Goal: Task Accomplishment & Management: Complete application form

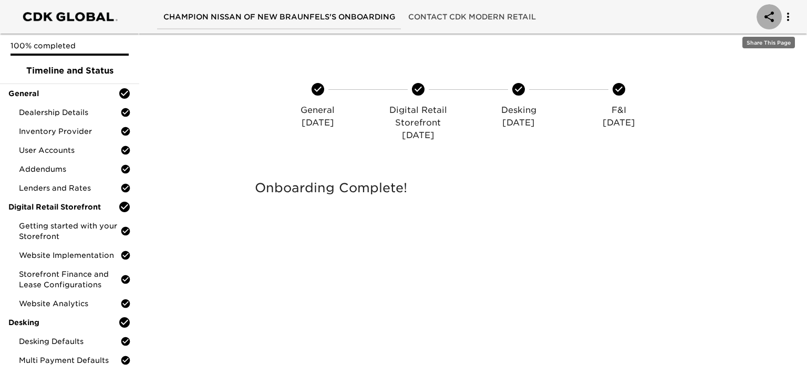
click at [767, 18] on icon "account of current user" at bounding box center [769, 17] width 13 height 13
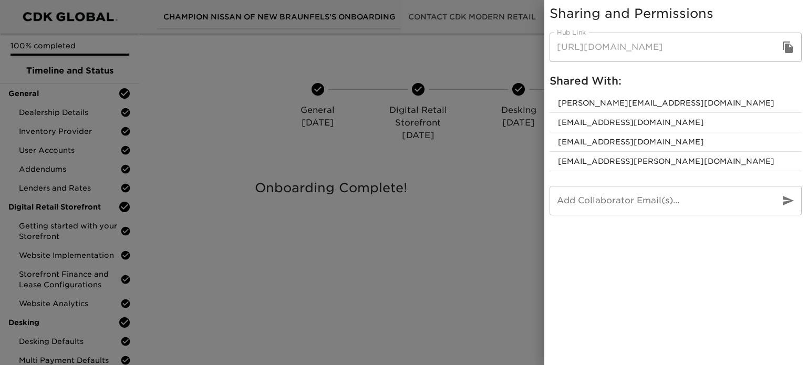
click at [397, 66] on div at bounding box center [403, 182] width 807 height 365
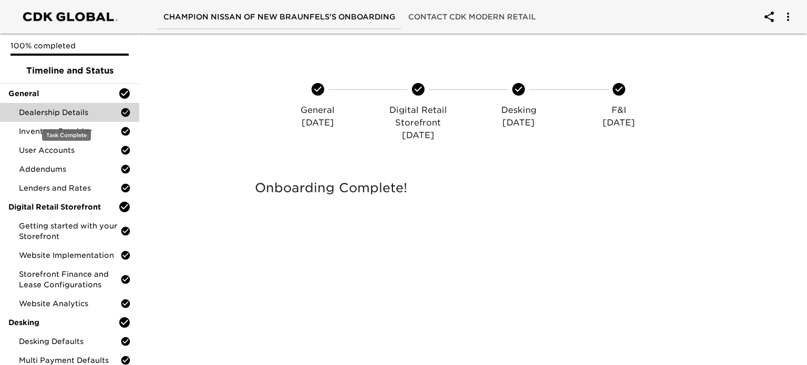
click at [51, 115] on span "Dealership Details" at bounding box center [69, 112] width 101 height 11
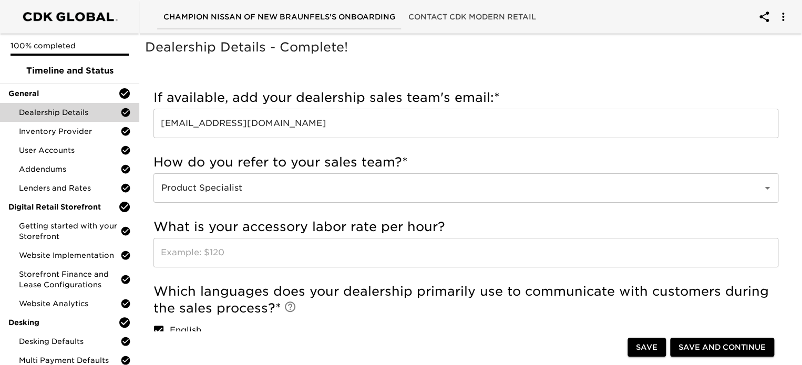
scroll to position [65, 0]
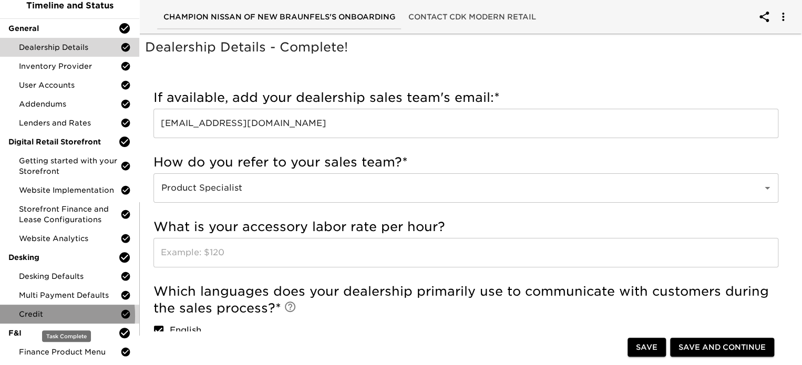
click at [27, 315] on span "Credit" at bounding box center [69, 314] width 101 height 11
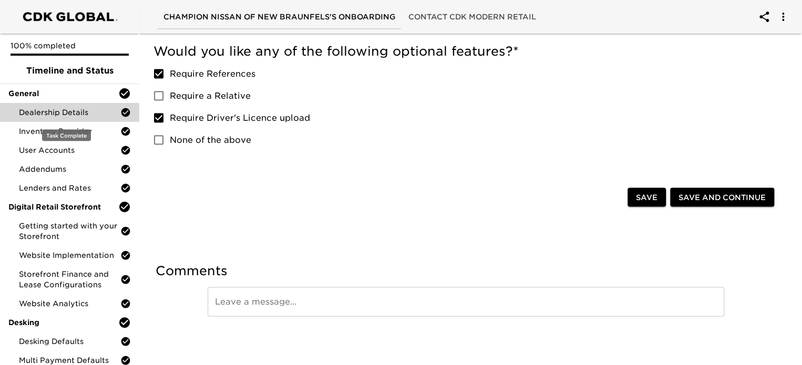
click at [85, 109] on span "Dealership Details" at bounding box center [69, 112] width 101 height 11
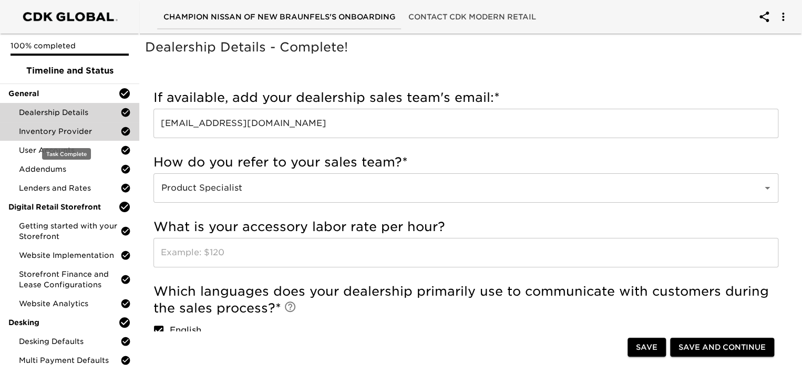
click at [63, 134] on span "Inventory Provider" at bounding box center [69, 131] width 101 height 11
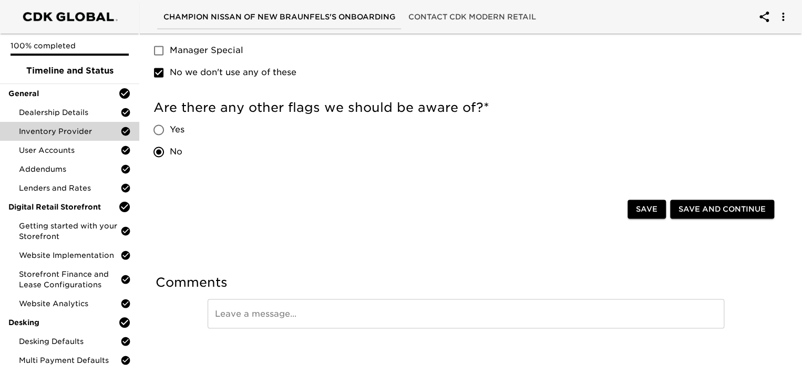
scroll to position [720, 0]
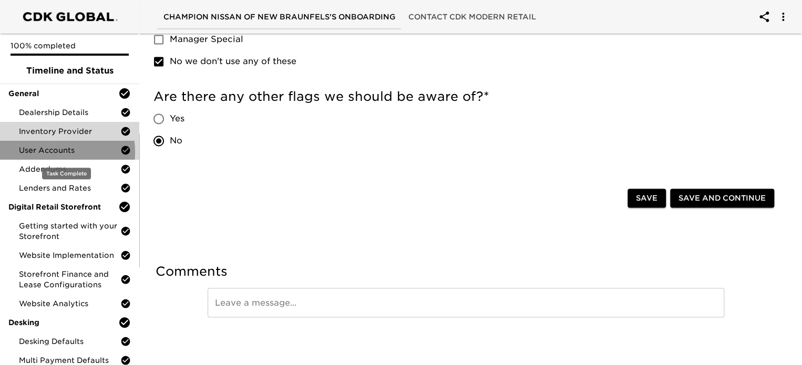
click at [32, 152] on span "User Accounts" at bounding box center [69, 150] width 101 height 11
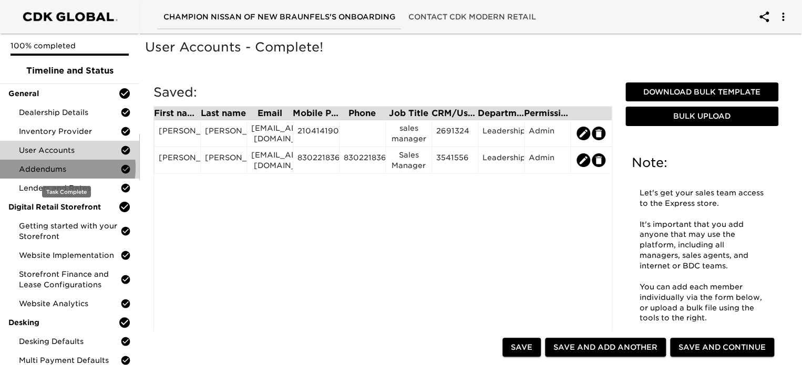
click at [43, 167] on span "Addendums" at bounding box center [69, 169] width 101 height 11
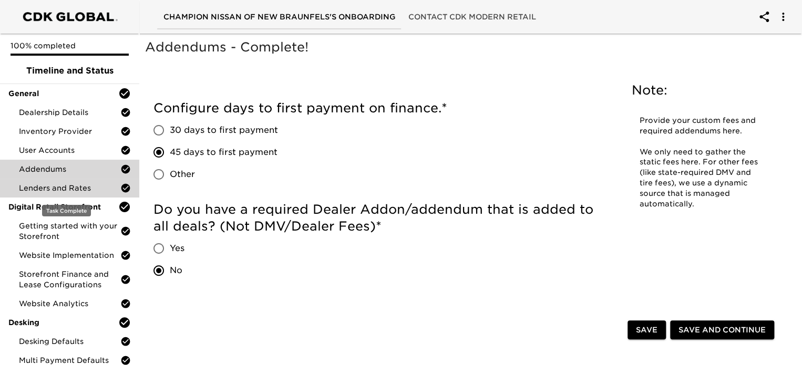
click at [60, 185] on span "Lenders and Rates" at bounding box center [69, 188] width 101 height 11
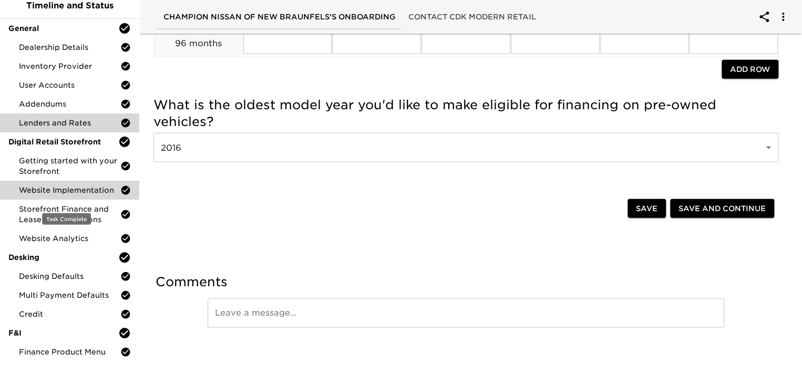
scroll to position [1323, 0]
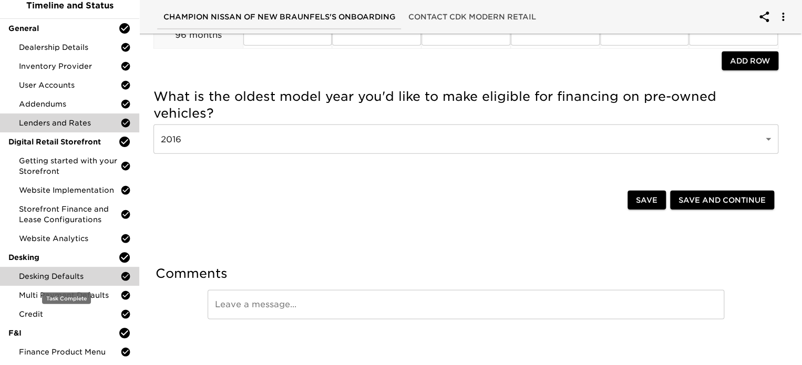
click at [67, 273] on span "Desking Defaults" at bounding box center [69, 276] width 101 height 11
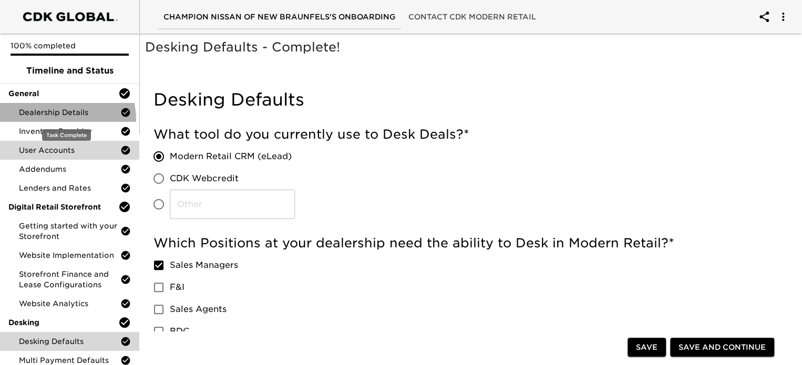
click at [37, 121] on div "Dealership Details" at bounding box center [69, 112] width 139 height 19
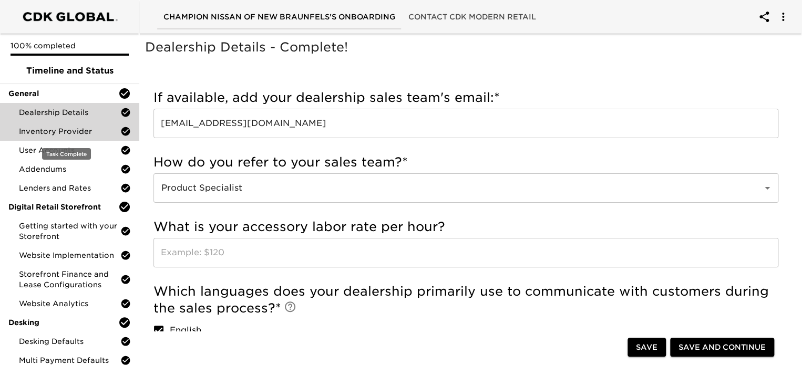
click at [98, 135] on span "Inventory Provider" at bounding box center [69, 131] width 101 height 11
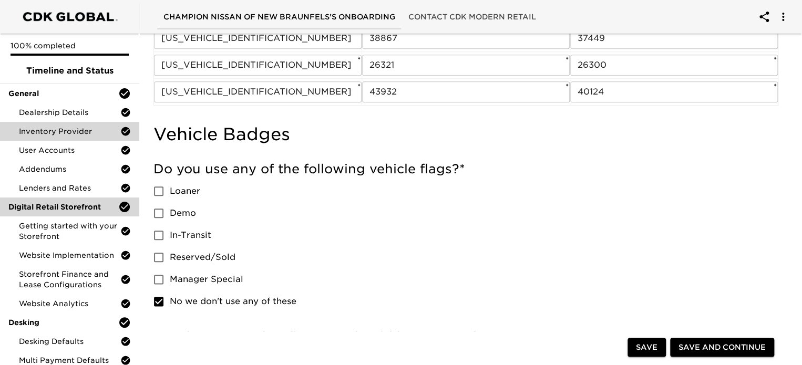
scroll to position [526, 0]
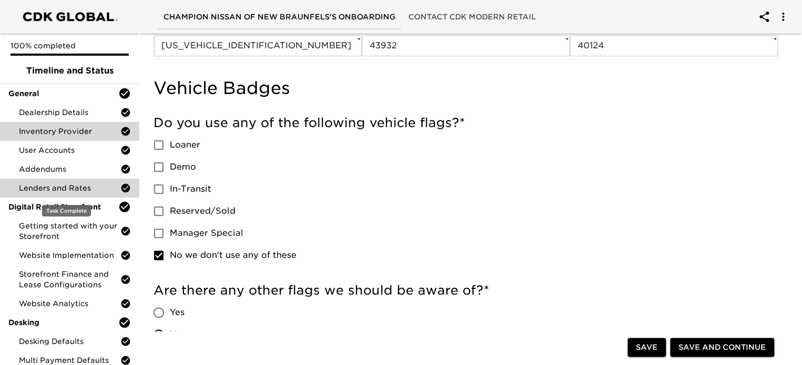
click at [75, 187] on span "Lenders and Rates" at bounding box center [69, 188] width 101 height 11
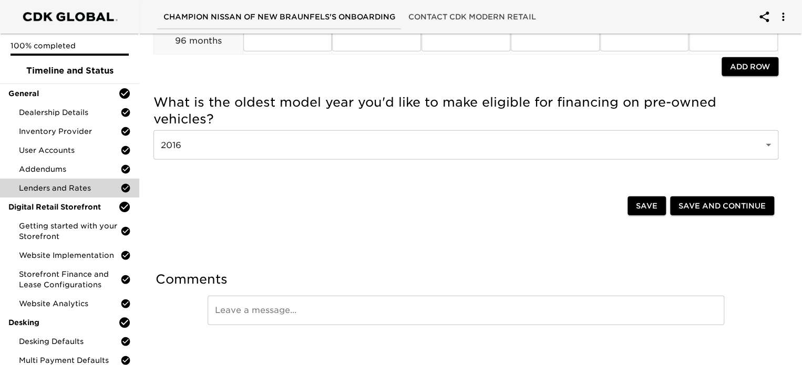
scroll to position [1323, 0]
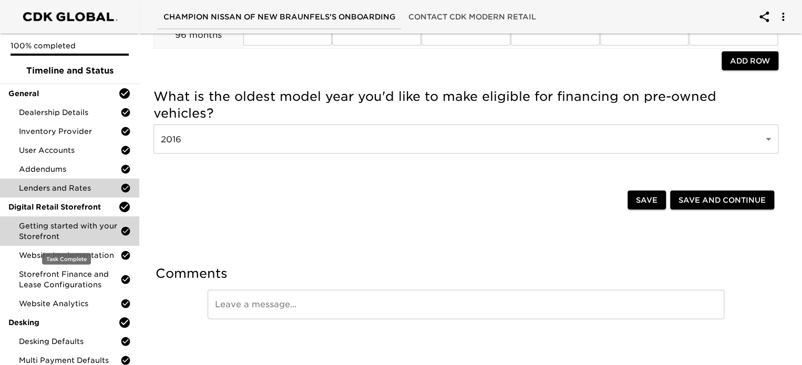
click at [71, 223] on span "Getting started with your Storefront" at bounding box center [69, 231] width 101 height 21
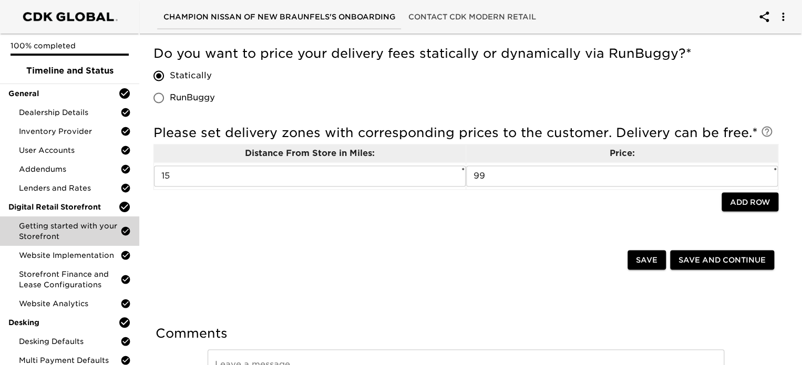
scroll to position [866, 0]
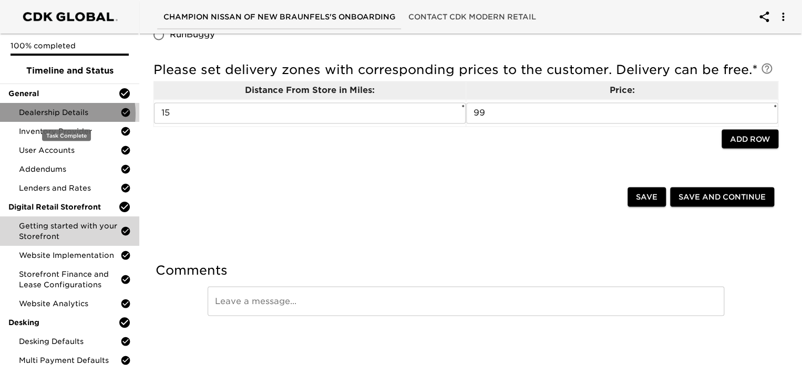
click at [59, 114] on span "Dealership Details" at bounding box center [69, 112] width 101 height 11
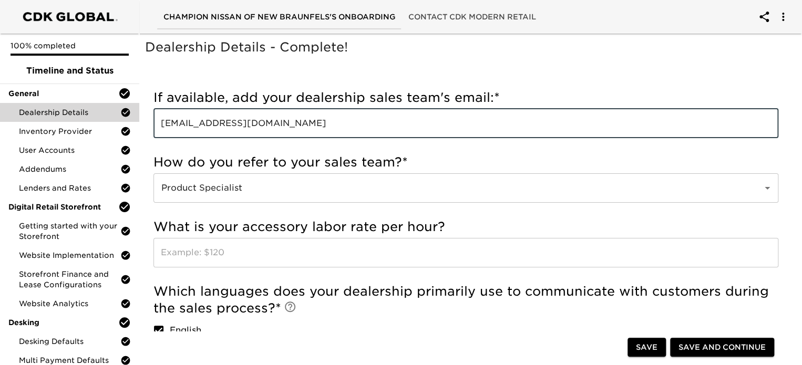
drag, startPoint x: 381, startPoint y: 123, endPoint x: 148, endPoint y: 124, distance: 232.3
click at [148, 124] on div "Incomplete: How do you refer to your sales team? Incomplete: A few more questio…" at bounding box center [466, 313] width 642 height 474
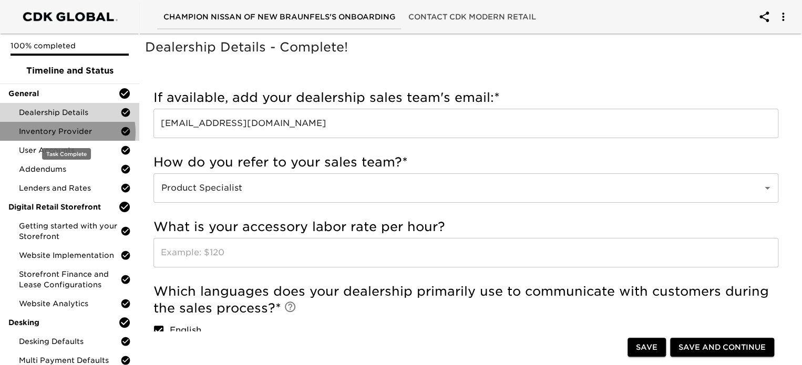
click at [67, 132] on span "Inventory Provider" at bounding box center [69, 131] width 101 height 11
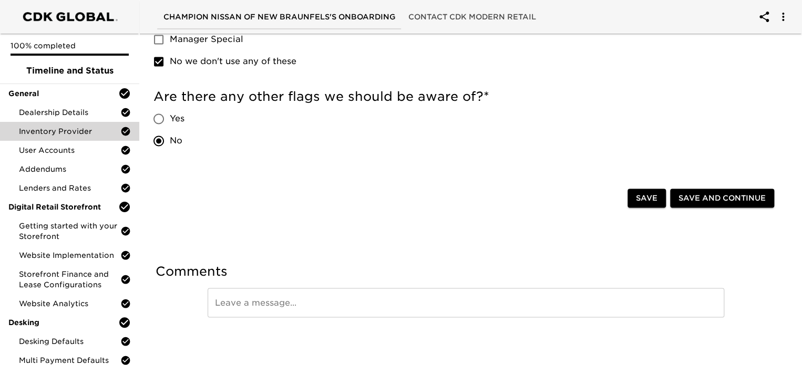
scroll to position [667, 0]
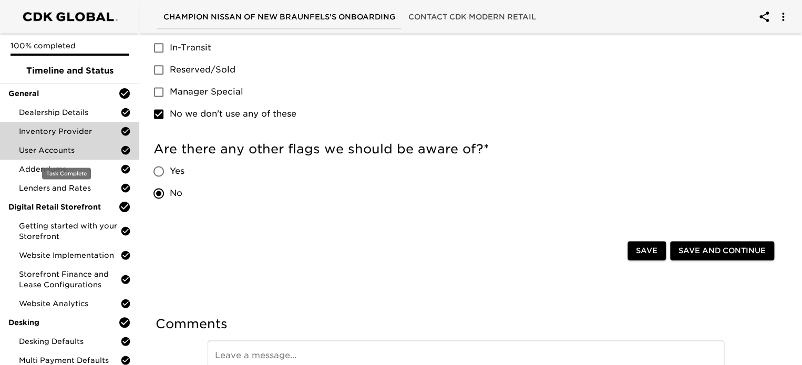
click at [73, 150] on span "User Accounts" at bounding box center [69, 150] width 101 height 11
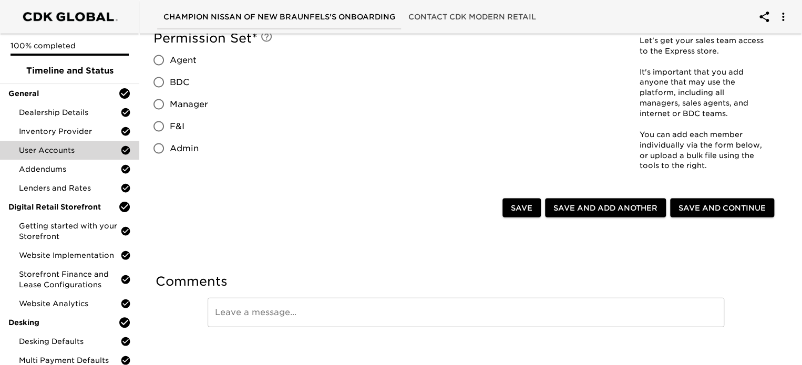
scroll to position [1001, 0]
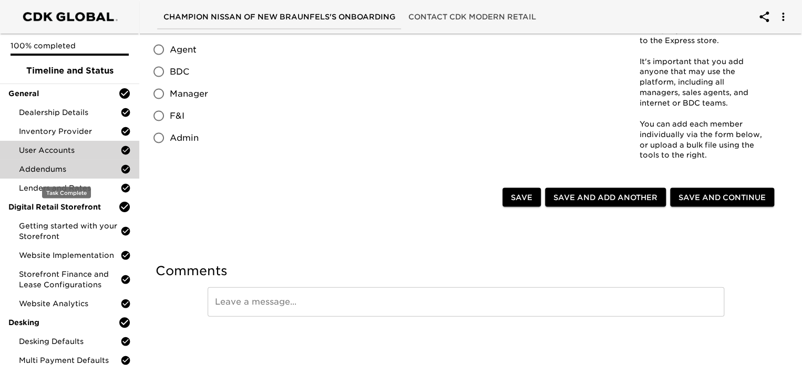
click at [74, 161] on div "Addendums" at bounding box center [69, 169] width 139 height 19
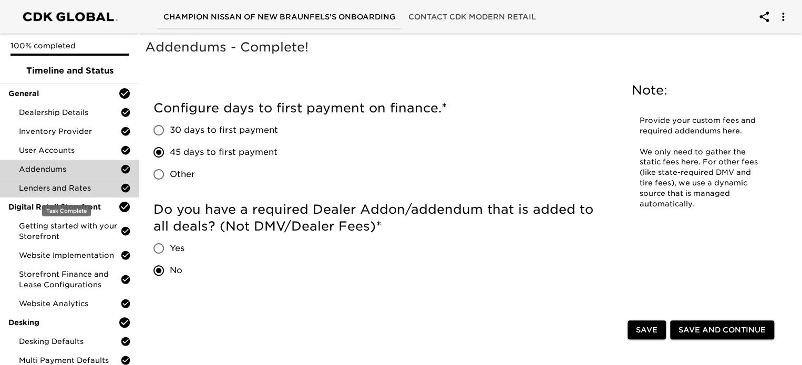
click at [87, 189] on span "Lenders and Rates" at bounding box center [69, 188] width 101 height 11
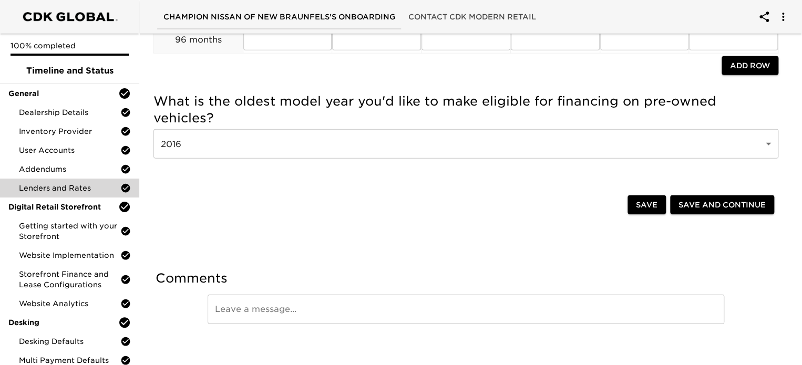
scroll to position [1323, 0]
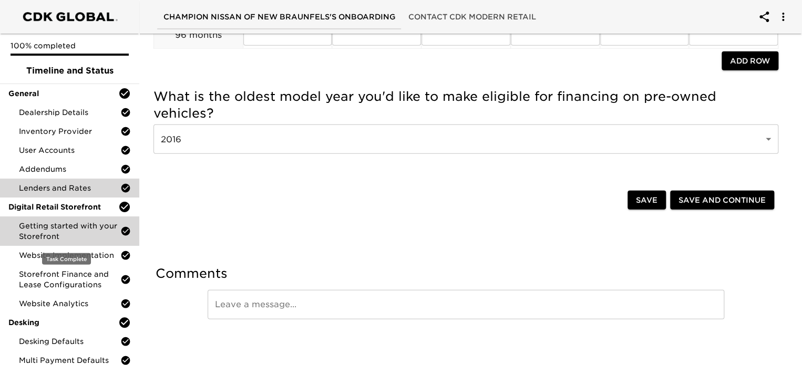
click at [76, 227] on span "Getting started with your Storefront" at bounding box center [69, 231] width 101 height 21
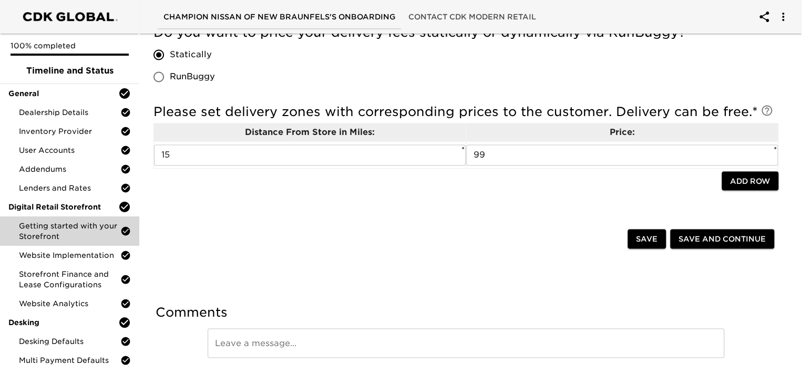
scroll to position [866, 0]
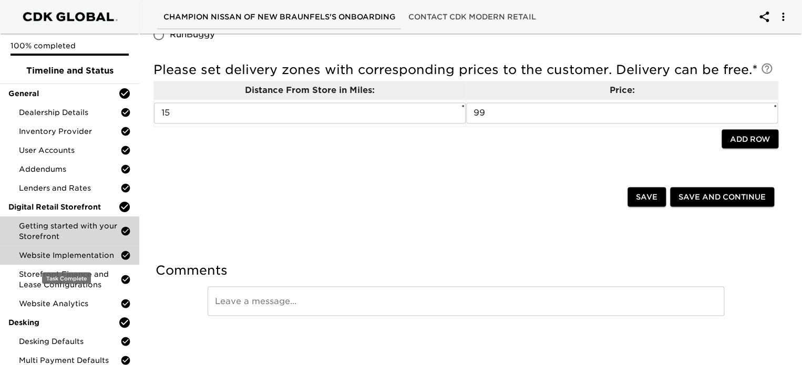
click at [80, 258] on span "Website Implementation" at bounding box center [69, 255] width 101 height 11
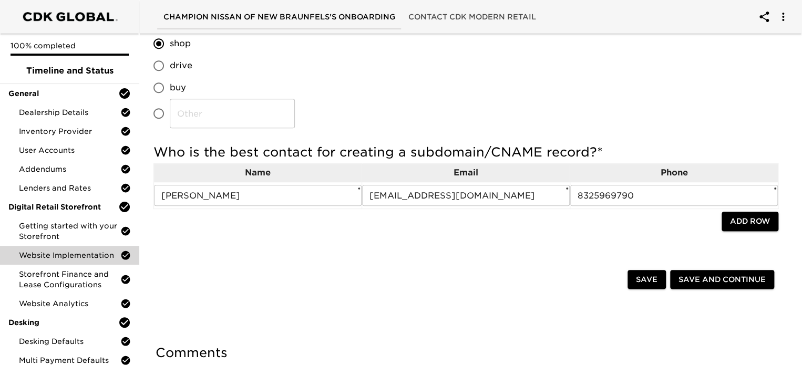
scroll to position [345, 0]
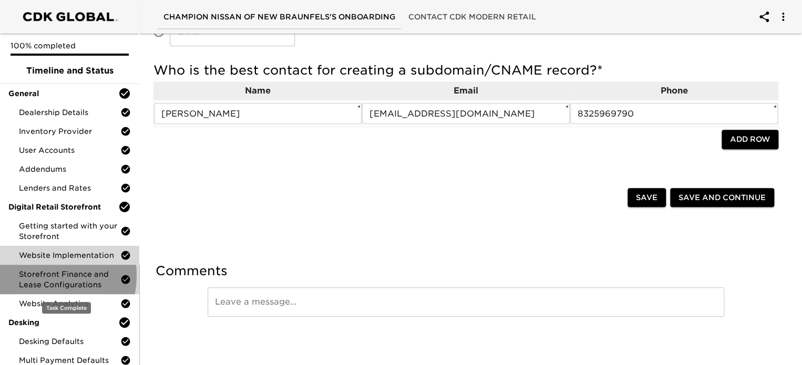
click at [34, 275] on span "Storefront Finance and Lease Configurations" at bounding box center [69, 279] width 101 height 21
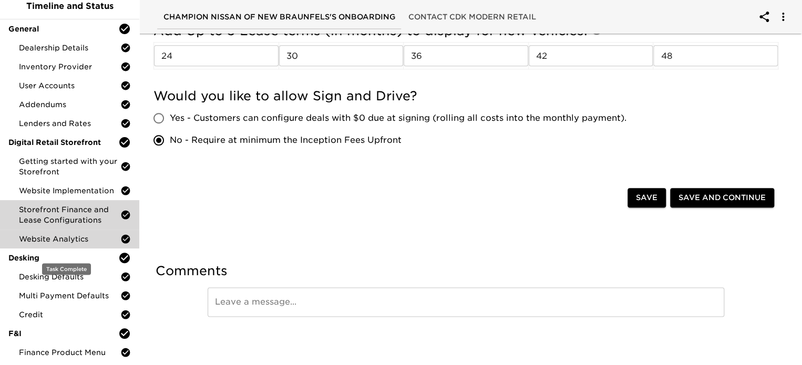
scroll to position [65, 0]
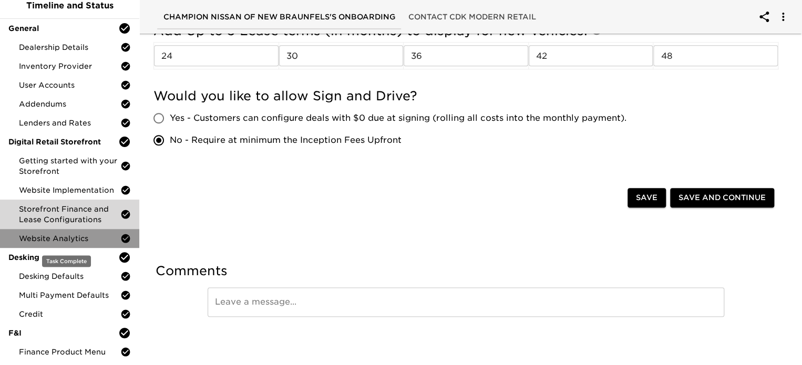
click at [84, 235] on span "Website Analytics" at bounding box center [69, 238] width 101 height 11
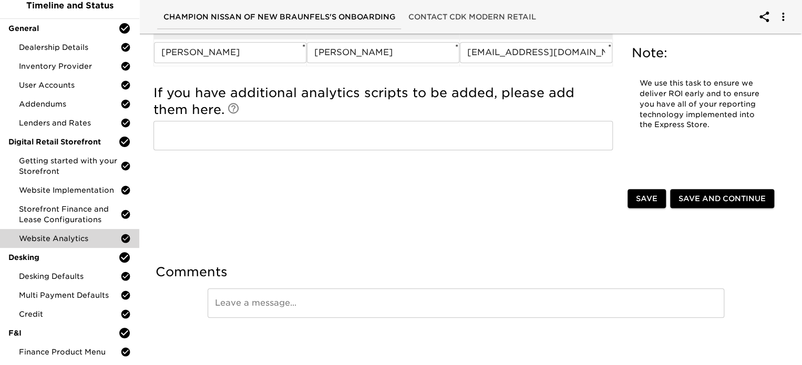
scroll to position [404, 0]
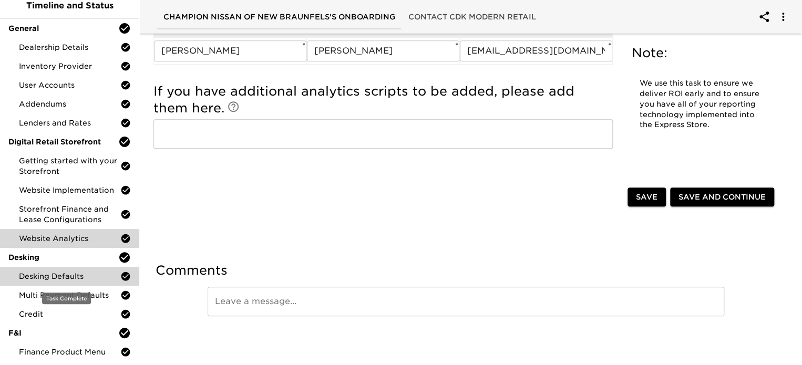
click at [46, 276] on span "Desking Defaults" at bounding box center [69, 276] width 101 height 11
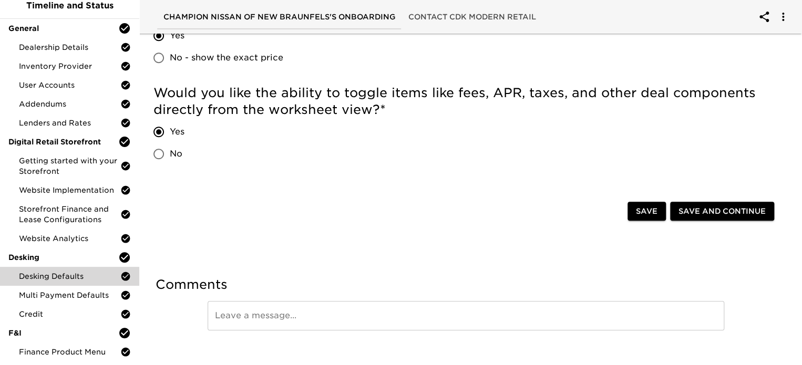
scroll to position [397, 0]
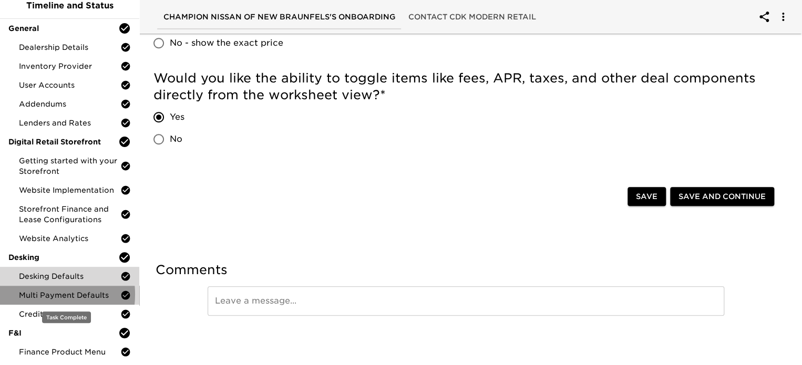
click at [35, 294] on span "Multi Payment Defaults" at bounding box center [69, 295] width 101 height 11
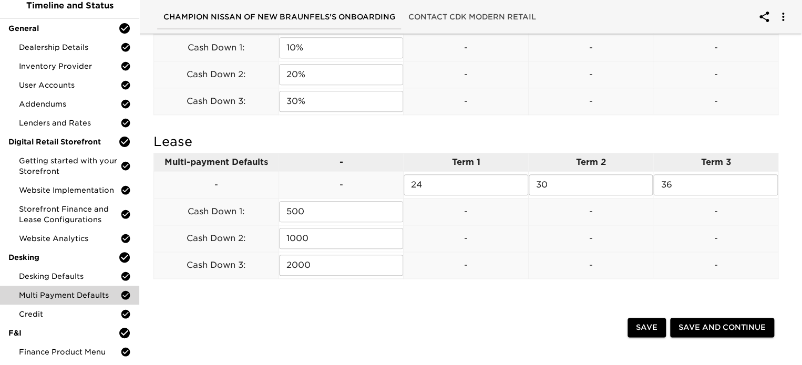
scroll to position [577, 0]
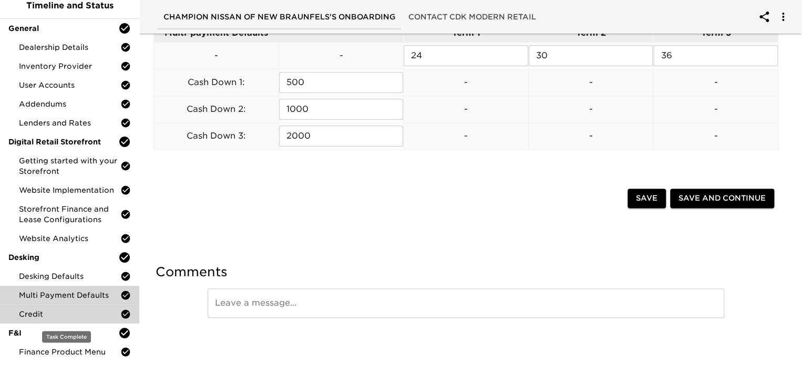
click at [34, 311] on span "Credit" at bounding box center [69, 314] width 101 height 11
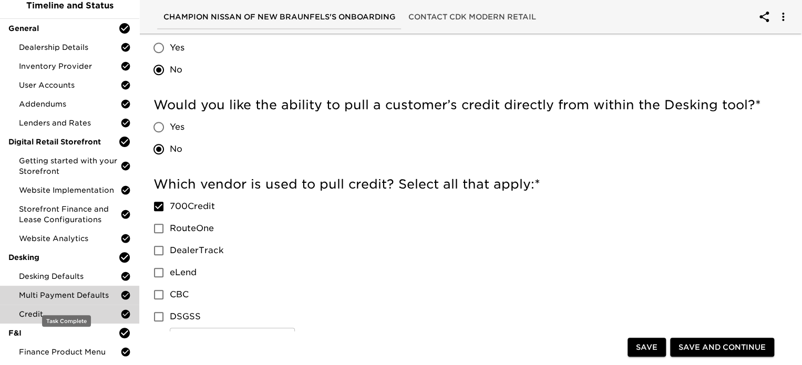
scroll to position [263, 0]
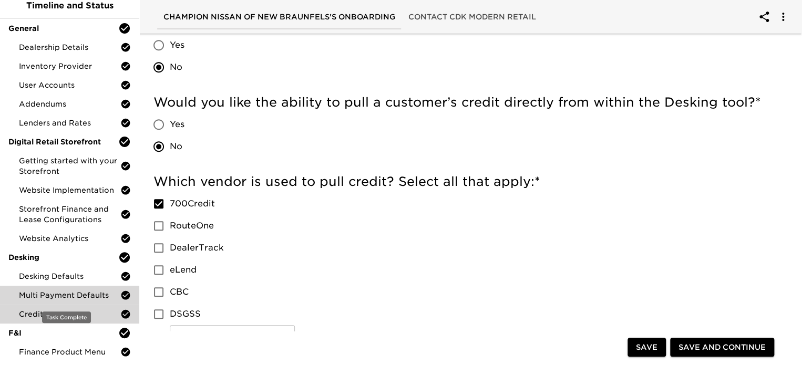
click at [63, 292] on span "Multi Payment Defaults" at bounding box center [69, 295] width 101 height 11
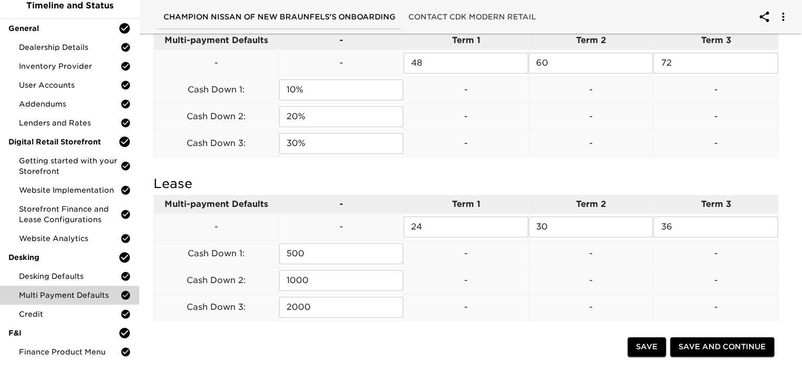
scroll to position [577, 0]
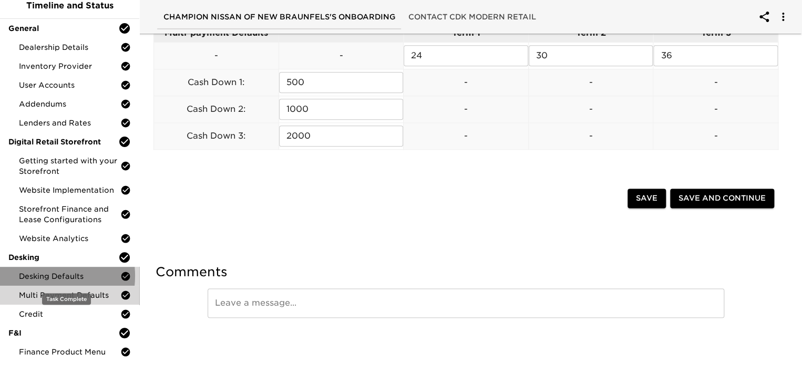
click at [34, 275] on span "Desking Defaults" at bounding box center [69, 276] width 101 height 11
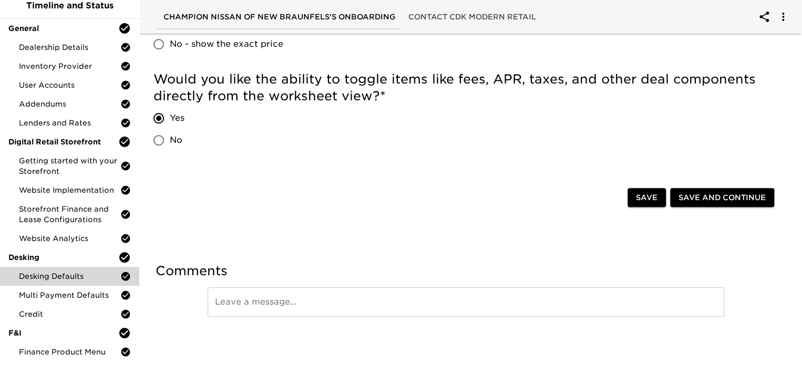
scroll to position [397, 0]
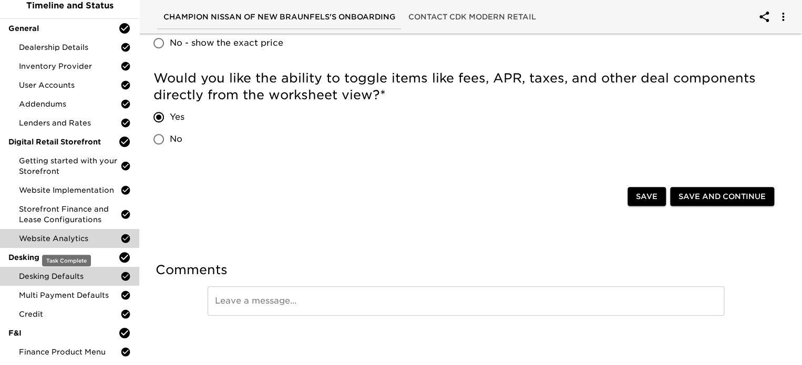
click at [79, 246] on div "Website Analytics" at bounding box center [69, 238] width 139 height 19
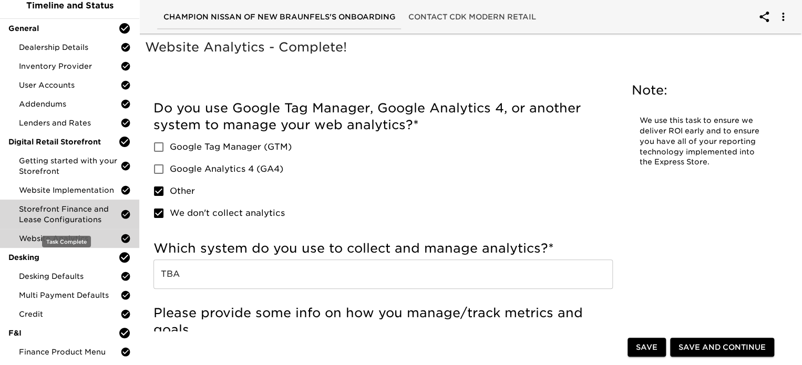
click at [74, 218] on span "Storefront Finance and Lease Configurations" at bounding box center [69, 214] width 101 height 21
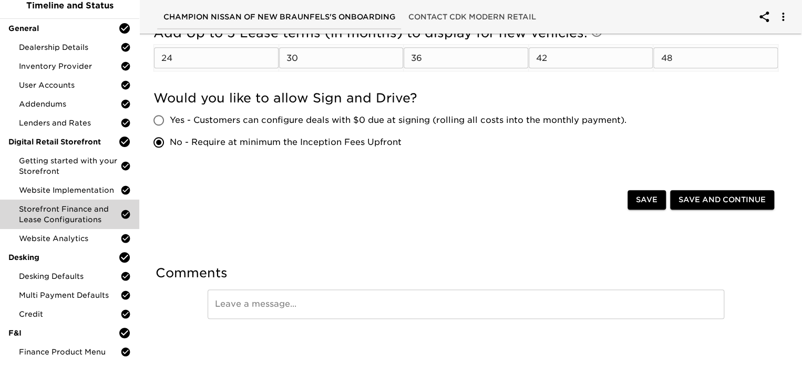
scroll to position [524, 0]
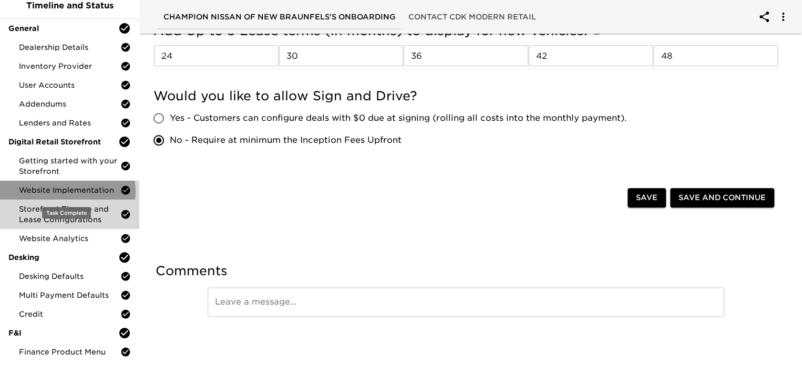
click at [64, 191] on span "Website Implementation" at bounding box center [69, 190] width 101 height 11
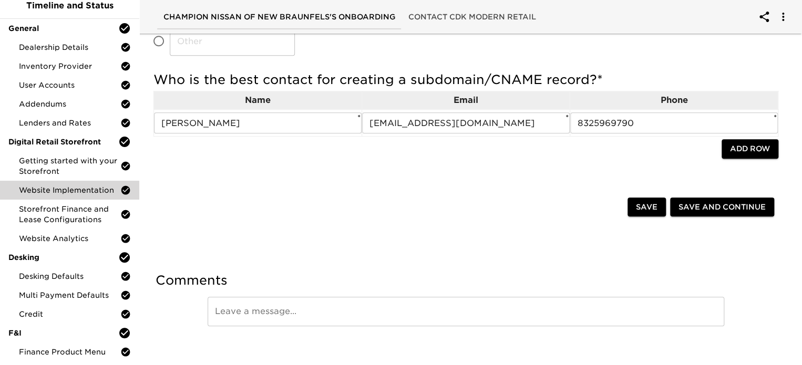
scroll to position [345, 0]
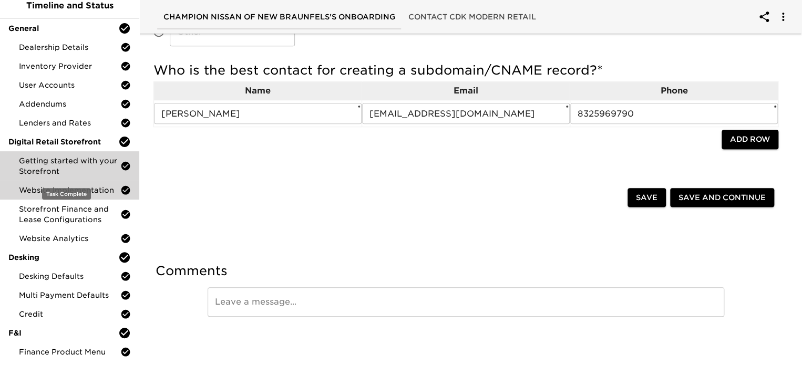
click at [75, 168] on span "Getting started with your Storefront" at bounding box center [69, 166] width 101 height 21
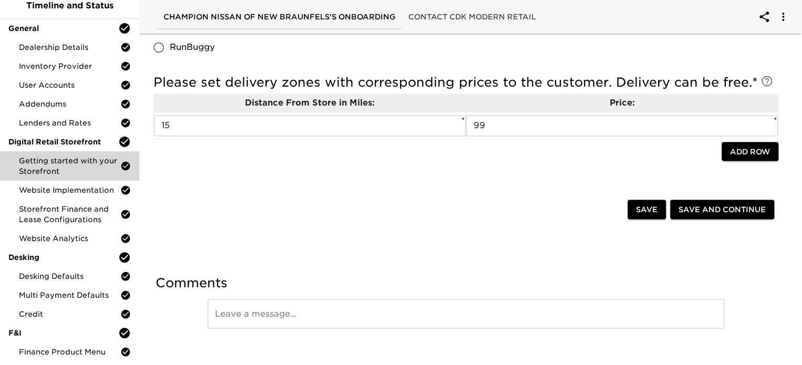
scroll to position [866, 0]
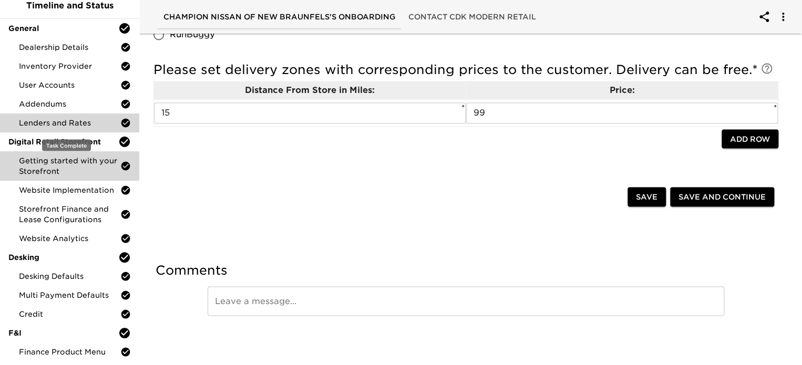
click at [66, 124] on span "Lenders and Rates" at bounding box center [69, 123] width 101 height 11
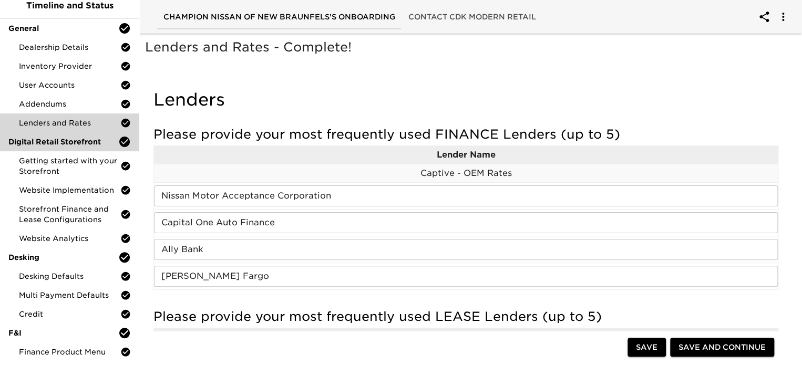
click at [71, 137] on span "Digital Retail Storefront" at bounding box center [63, 142] width 110 height 11
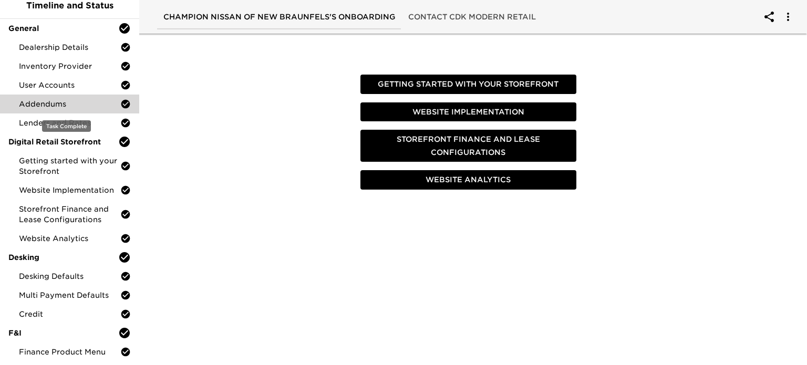
click at [47, 105] on span "Addendums" at bounding box center [69, 104] width 101 height 11
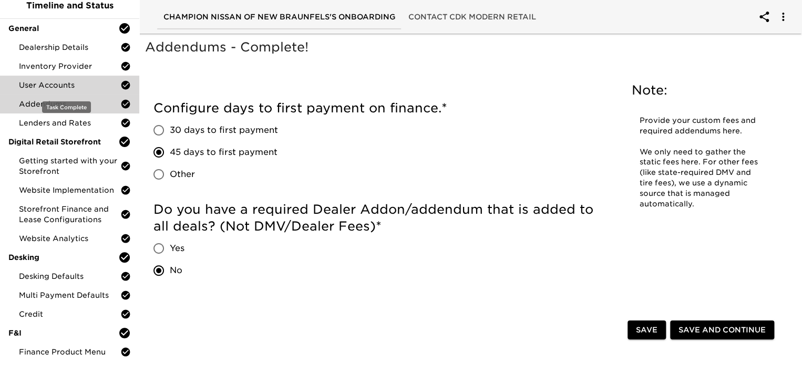
click at [50, 84] on span "User Accounts" at bounding box center [69, 85] width 101 height 11
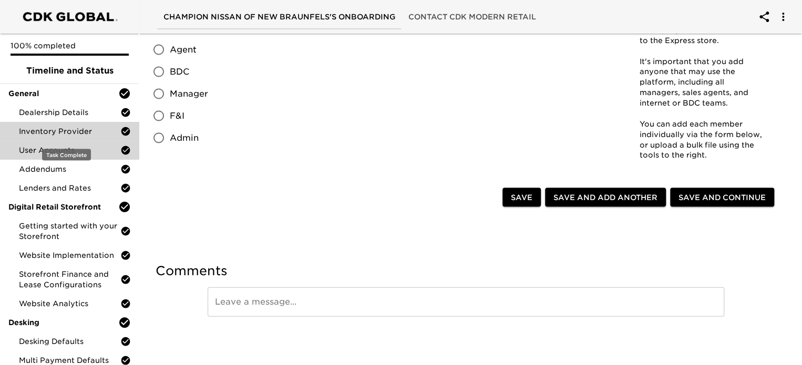
click at [57, 128] on span "Inventory Provider" at bounding box center [69, 131] width 101 height 11
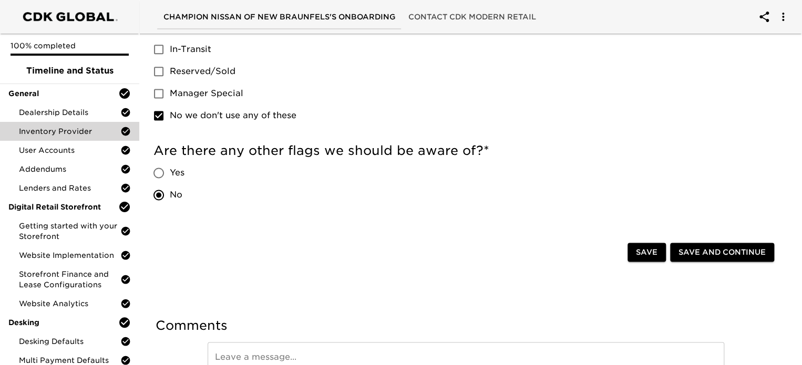
scroll to position [720, 0]
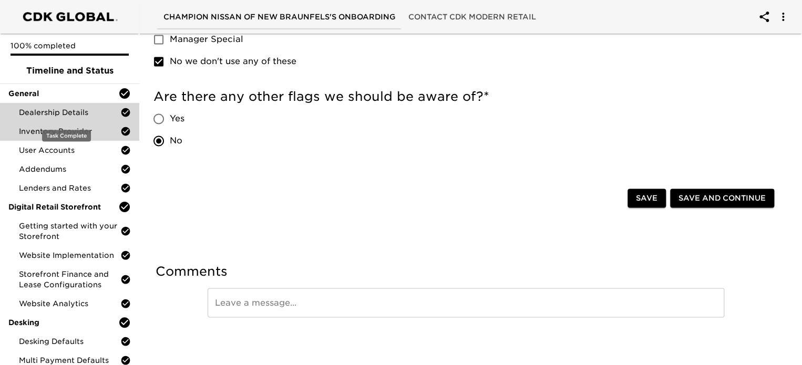
click at [66, 109] on span "Dealership Details" at bounding box center [69, 112] width 101 height 11
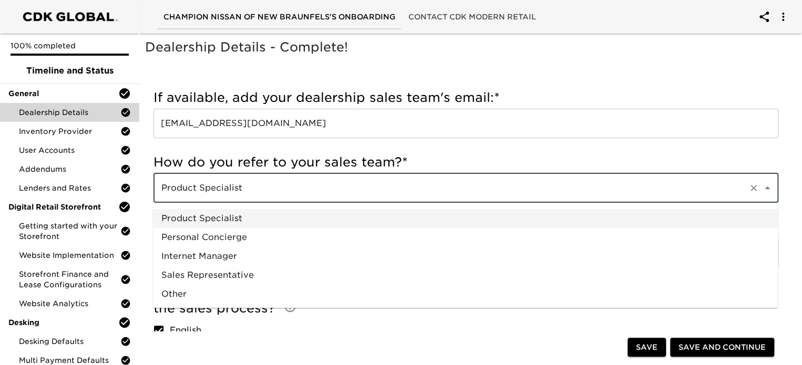
drag, startPoint x: 263, startPoint y: 185, endPoint x: 142, endPoint y: 173, distance: 121.0
click at [578, 140] on div "If available, add your dealership sales team's email: * [EMAIL_ADDRESS][DOMAIN_…" at bounding box center [465, 116] width 625 height 65
